Goal: Task Accomplishment & Management: Use online tool/utility

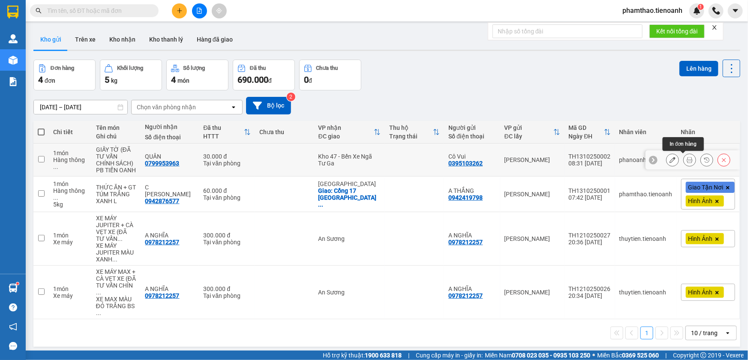
click at [687, 160] on icon at bounding box center [690, 160] width 6 height 6
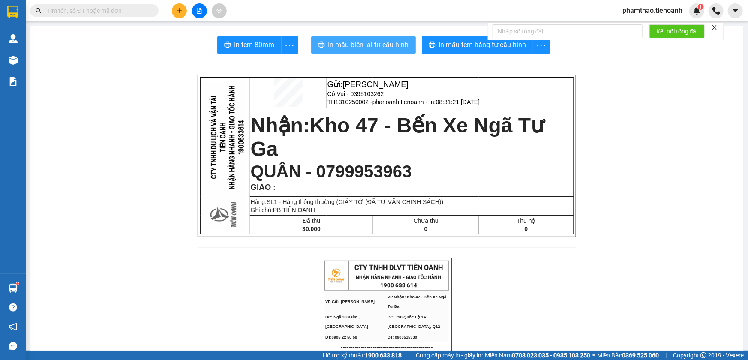
click at [378, 45] on span "In mẫu biên lai tự cấu hình" at bounding box center [368, 44] width 81 height 11
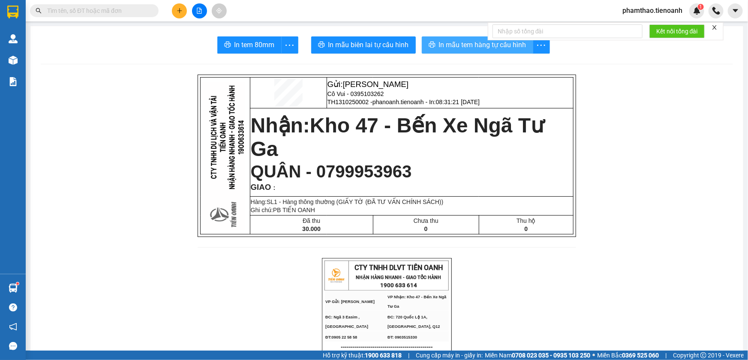
click at [478, 51] on button "In mẫu tem hàng tự cấu hình" at bounding box center [477, 44] width 111 height 17
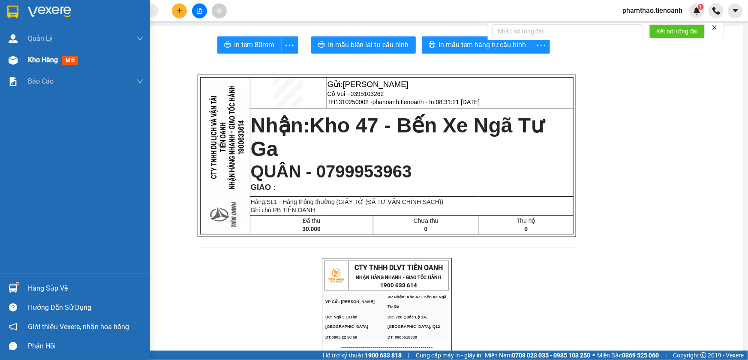
click at [51, 64] on div "Kho hàng mới" at bounding box center [55, 59] width 54 height 11
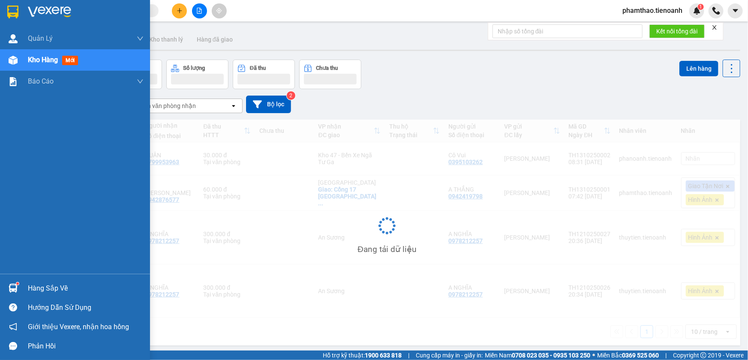
click at [51, 64] on div "Kho hàng mới" at bounding box center [55, 59] width 54 height 11
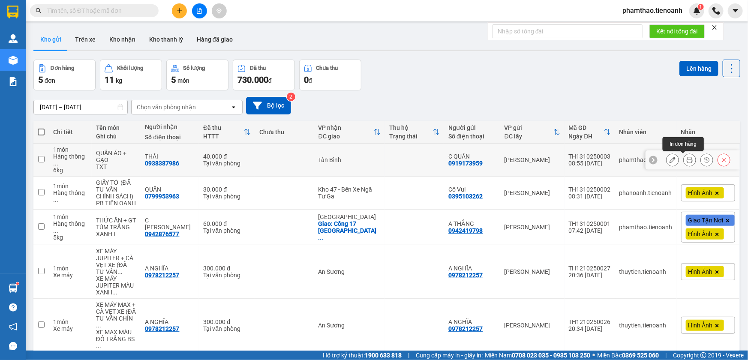
click at [687, 159] on icon at bounding box center [690, 160] width 6 height 6
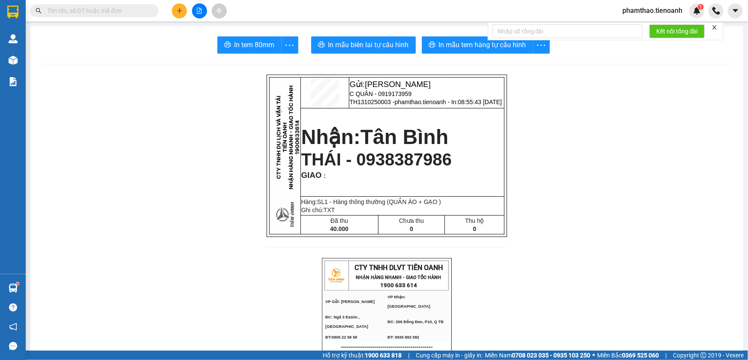
click at [444, 45] on span "In mẫu tem hàng tự cấu hình" at bounding box center [482, 44] width 87 height 11
